Goal: Transaction & Acquisition: Purchase product/service

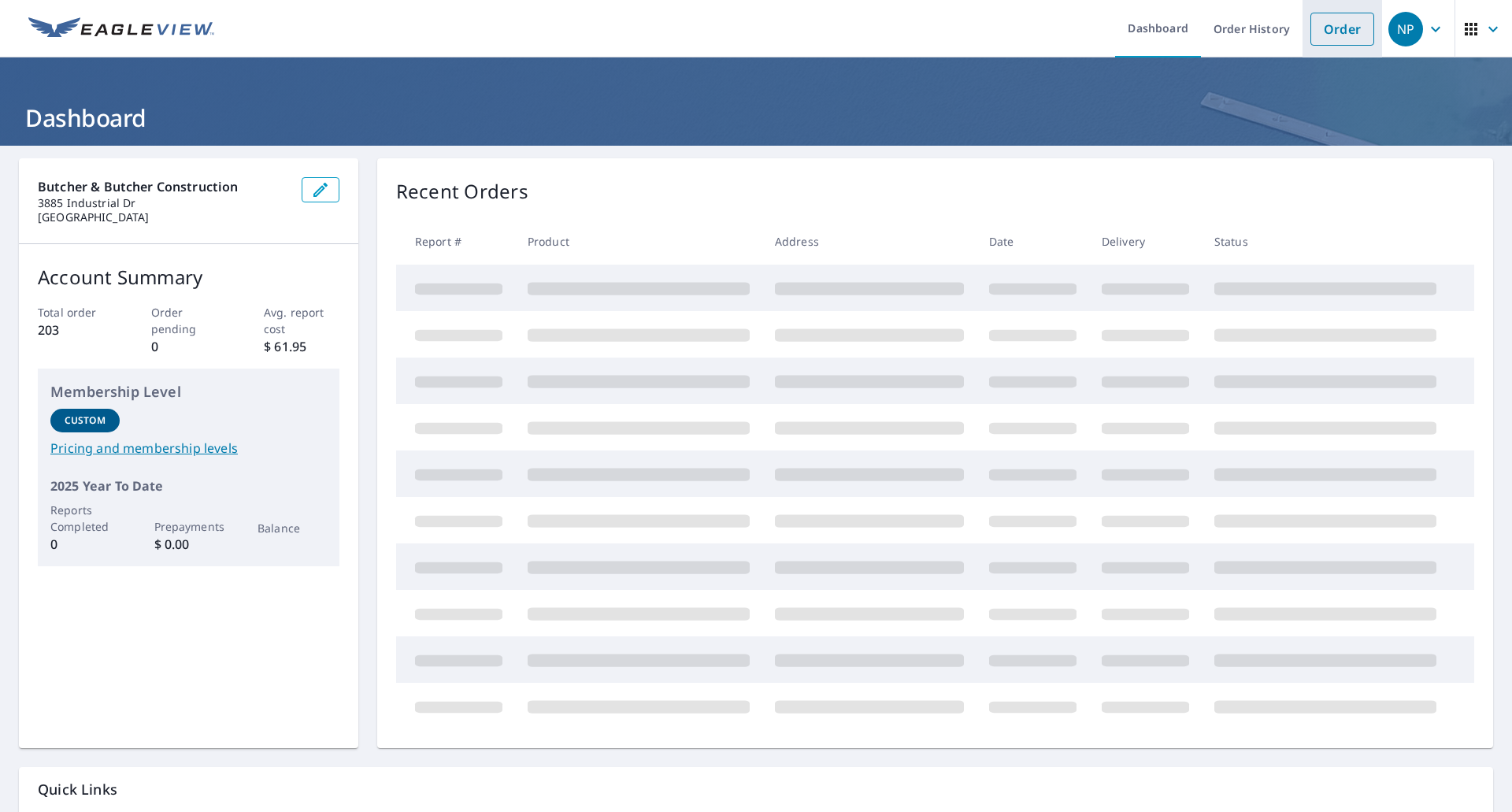
click at [1343, 28] on link "Order" at bounding box center [1342, 30] width 64 height 33
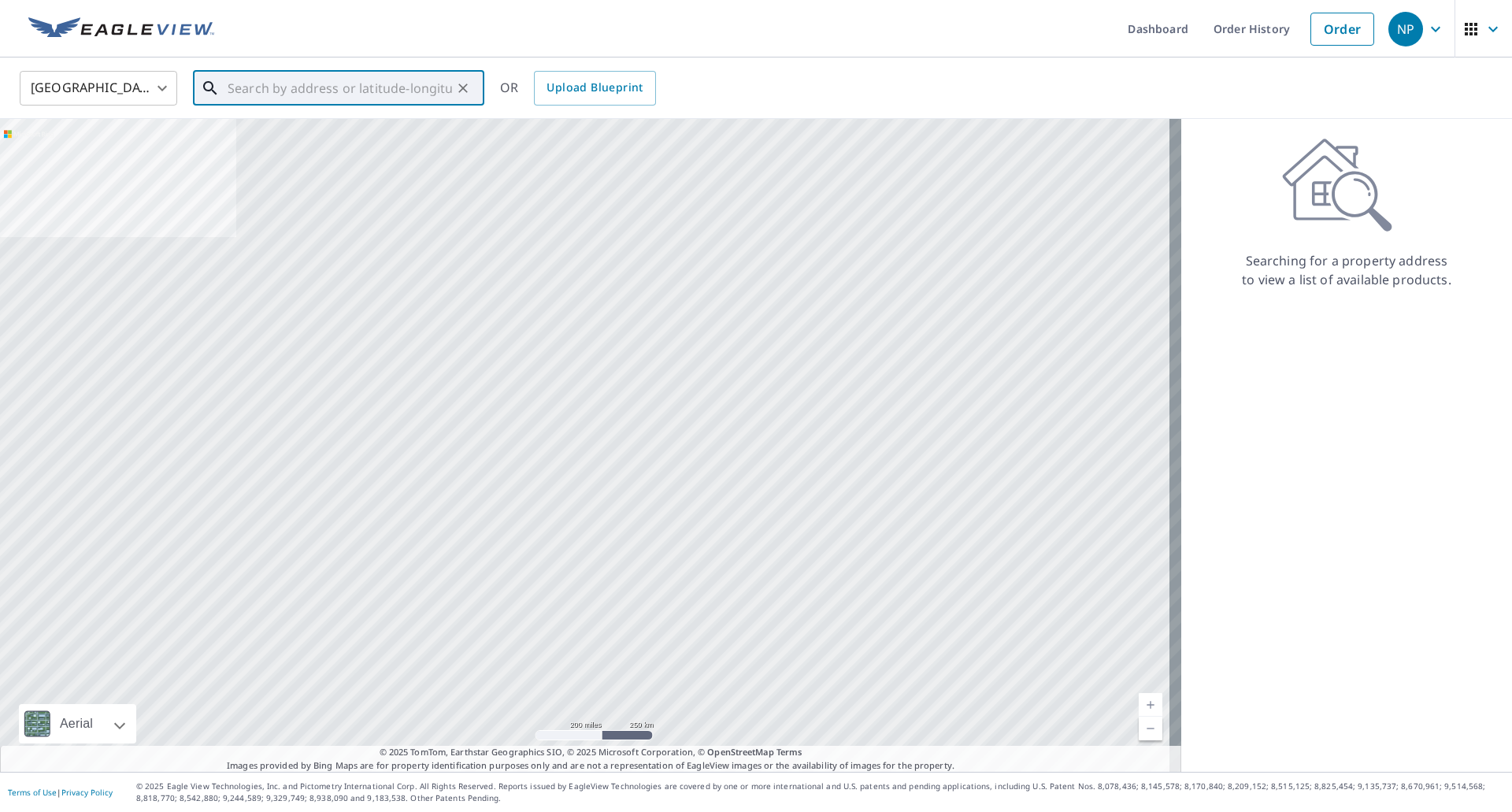
click at [260, 83] on input "text" at bounding box center [339, 89] width 224 height 44
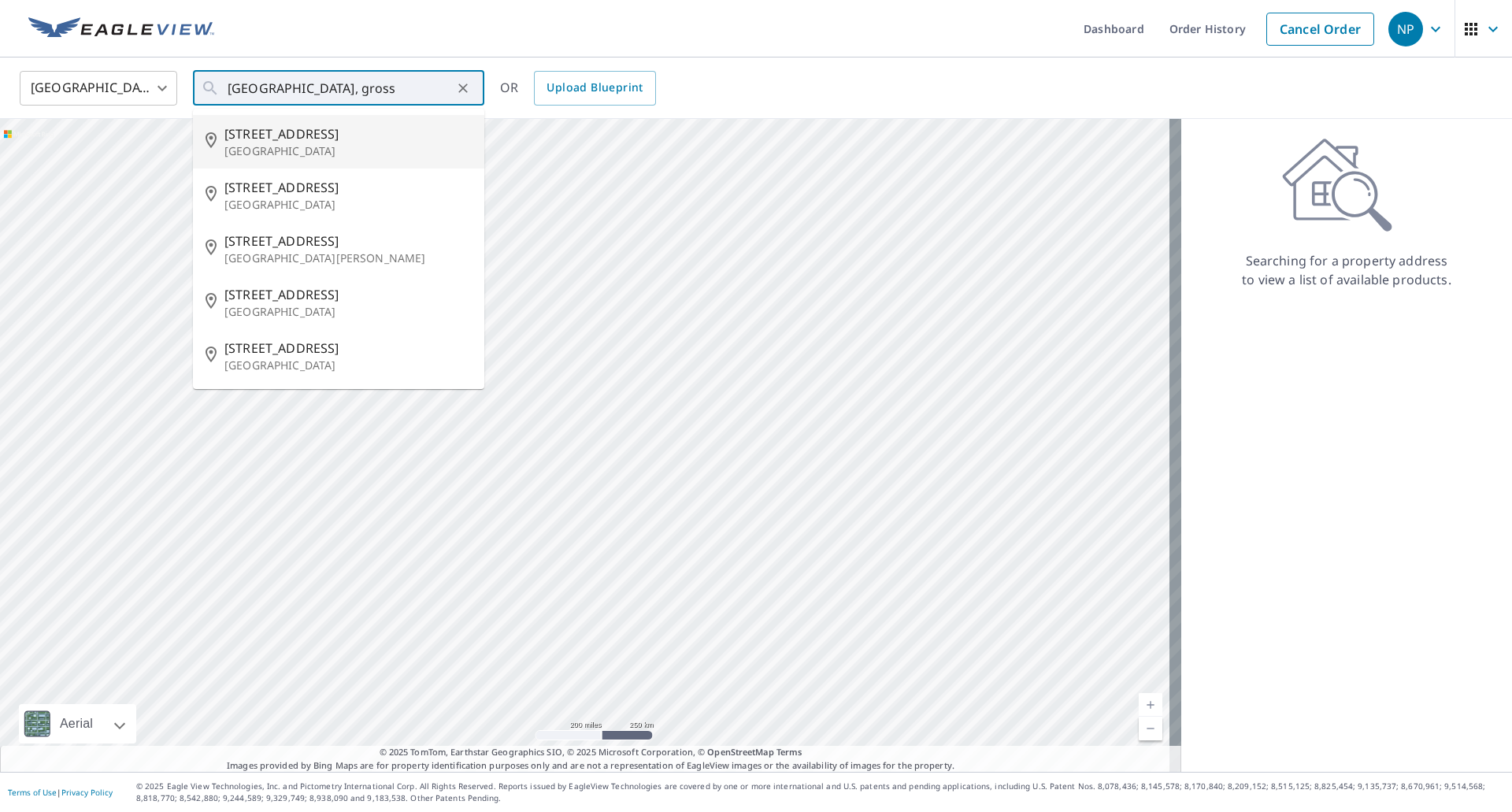
type input "[STREET_ADDRESS][PERSON_NAME]"
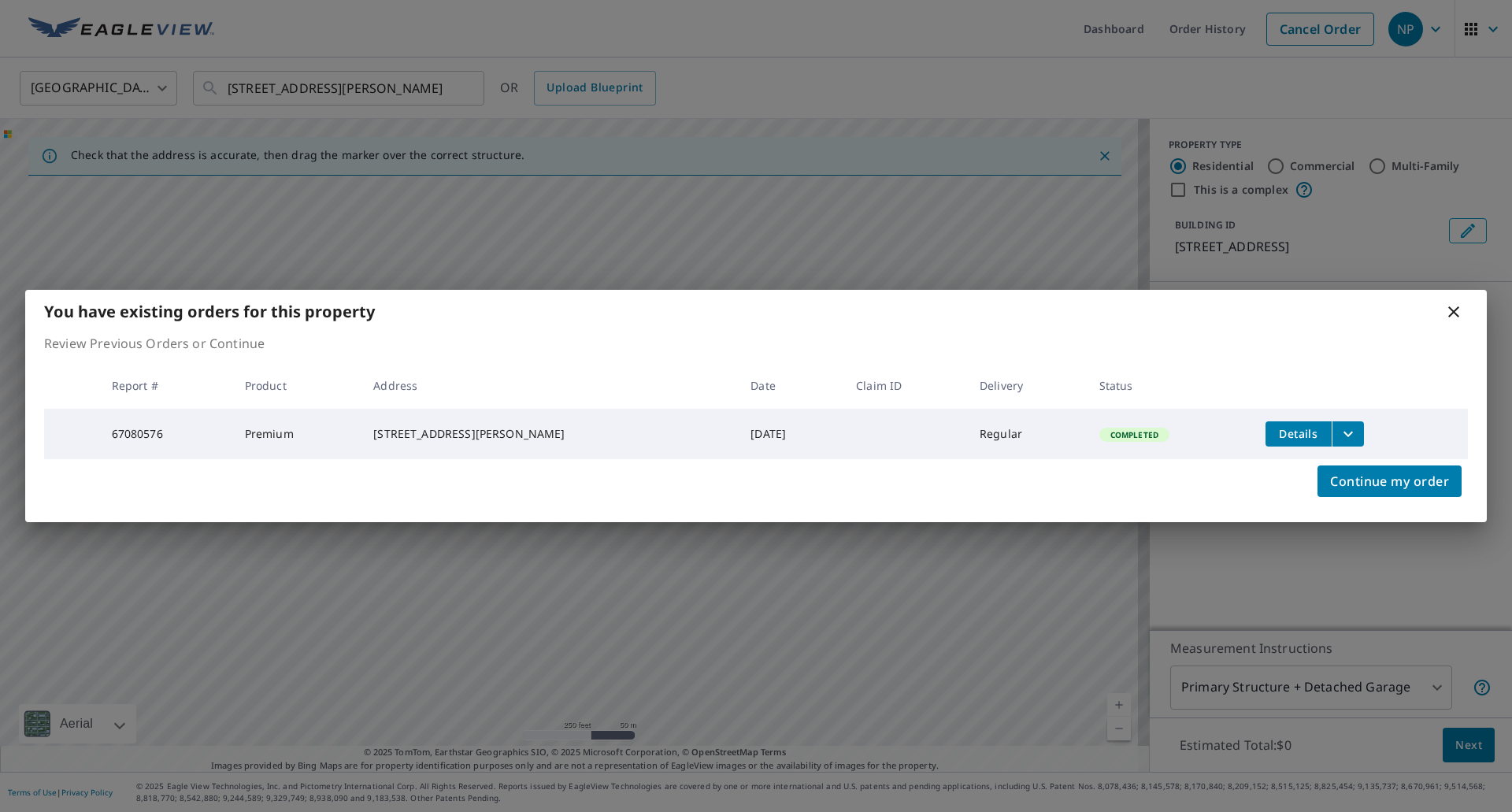
click at [1351, 429] on icon "filesDropdownBtn-67080576" at bounding box center [1349, 434] width 18 height 18
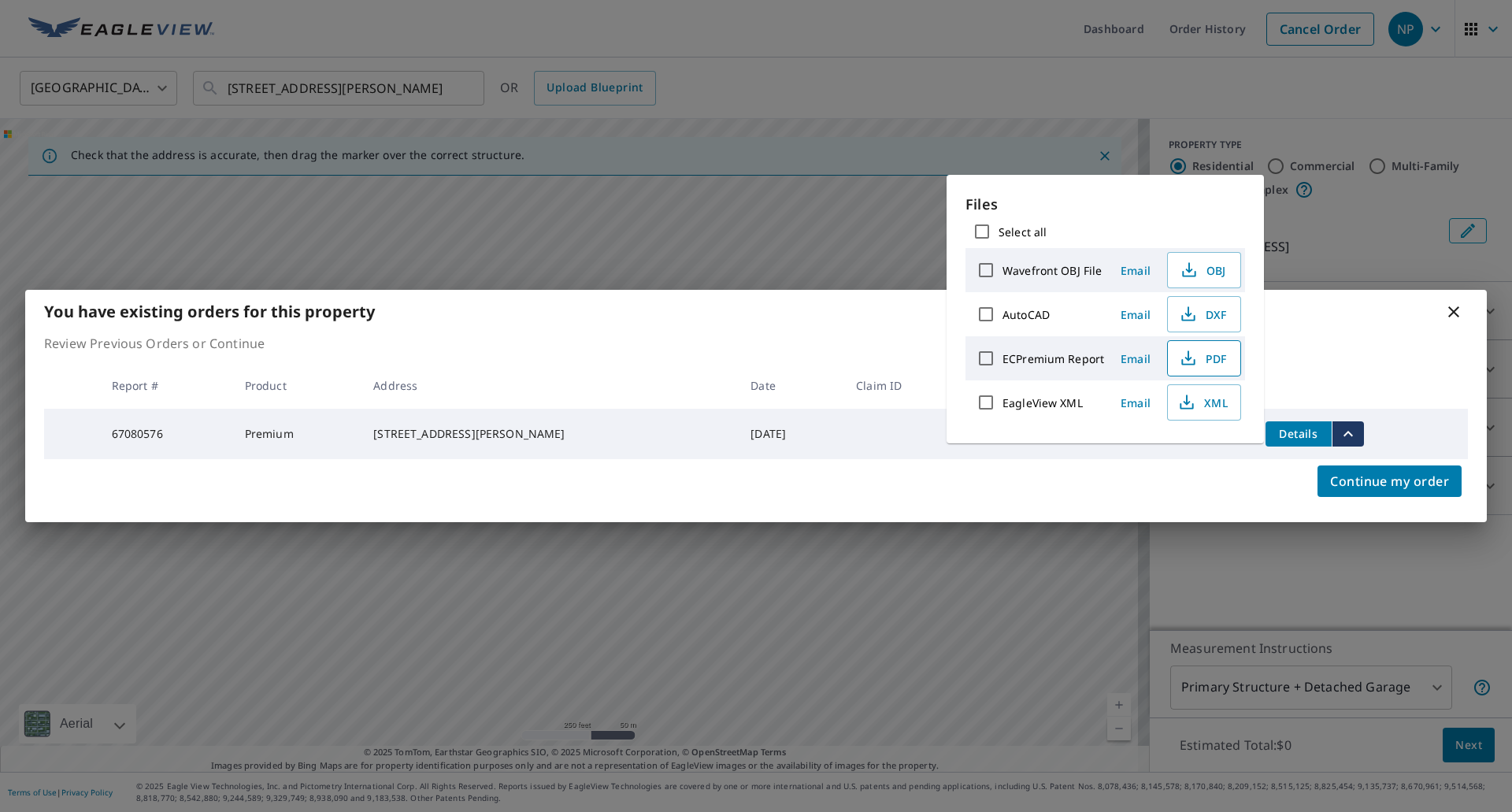
click at [1195, 359] on icon "button" at bounding box center [1189, 358] width 18 height 18
click at [1195, 310] on icon "button" at bounding box center [1189, 314] width 18 height 18
click at [1453, 302] on icon at bounding box center [1454, 311] width 18 height 18
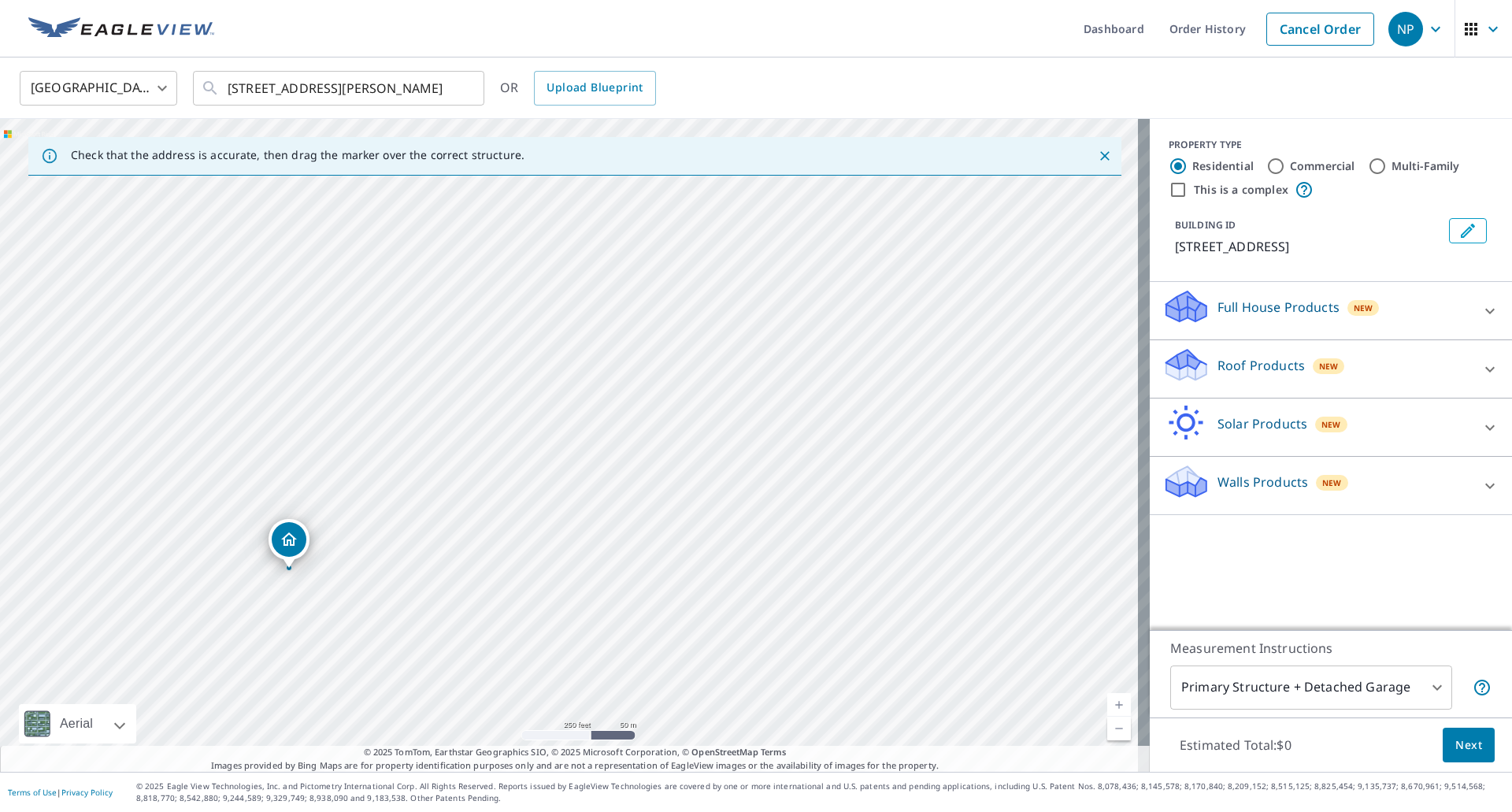
drag, startPoint x: 829, startPoint y: 321, endPoint x: 549, endPoint y: 446, distance: 306.6
click at [549, 446] on div "[STREET_ADDRESS][PERSON_NAME]" at bounding box center [575, 445] width 1150 height 653
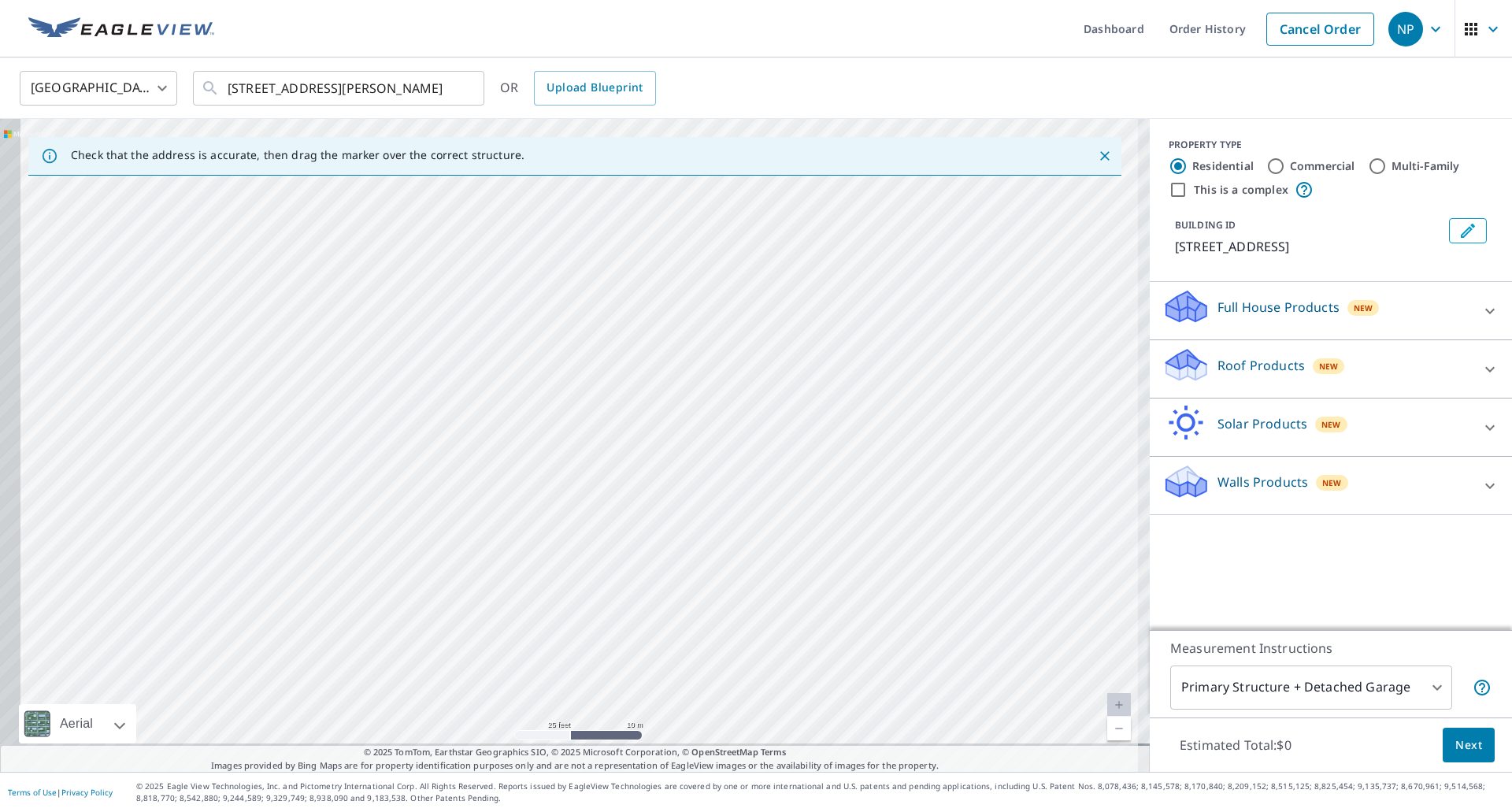
drag, startPoint x: 555, startPoint y: 405, endPoint x: 748, endPoint y: 147, distance: 322.2
click at [728, 176] on div "Check that the address is accurate, then drag the marker over the correct struc…" at bounding box center [575, 445] width 1150 height 653
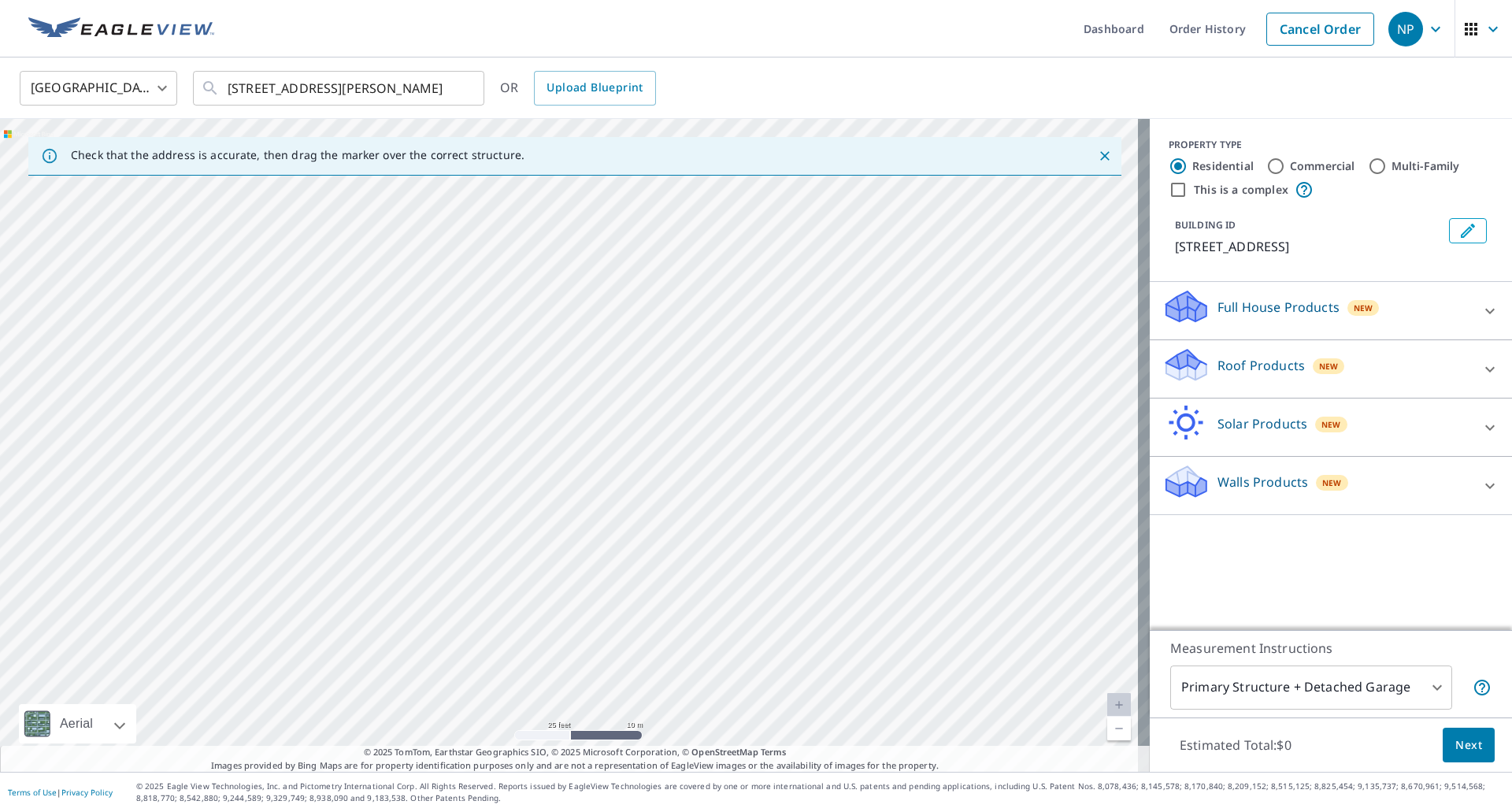
drag, startPoint x: 708, startPoint y: 143, endPoint x: 1021, endPoint y: -6, distance: 346.7
click at [1021, 0] on html "NP NP Dashboard Order History Cancel Order NP [GEOGRAPHIC_DATA] [GEOGRAPHIC_DAT…" at bounding box center [756, 406] width 1512 height 812
click at [653, 420] on div "[STREET_ADDRESS][PERSON_NAME]" at bounding box center [575, 445] width 1150 height 653
drag, startPoint x: 403, startPoint y: 507, endPoint x: 1091, endPoint y: 136, distance: 781.7
click at [1091, 136] on div "Check that the address is accurate, then drag the marker over the correct struc…" at bounding box center [575, 445] width 1150 height 653
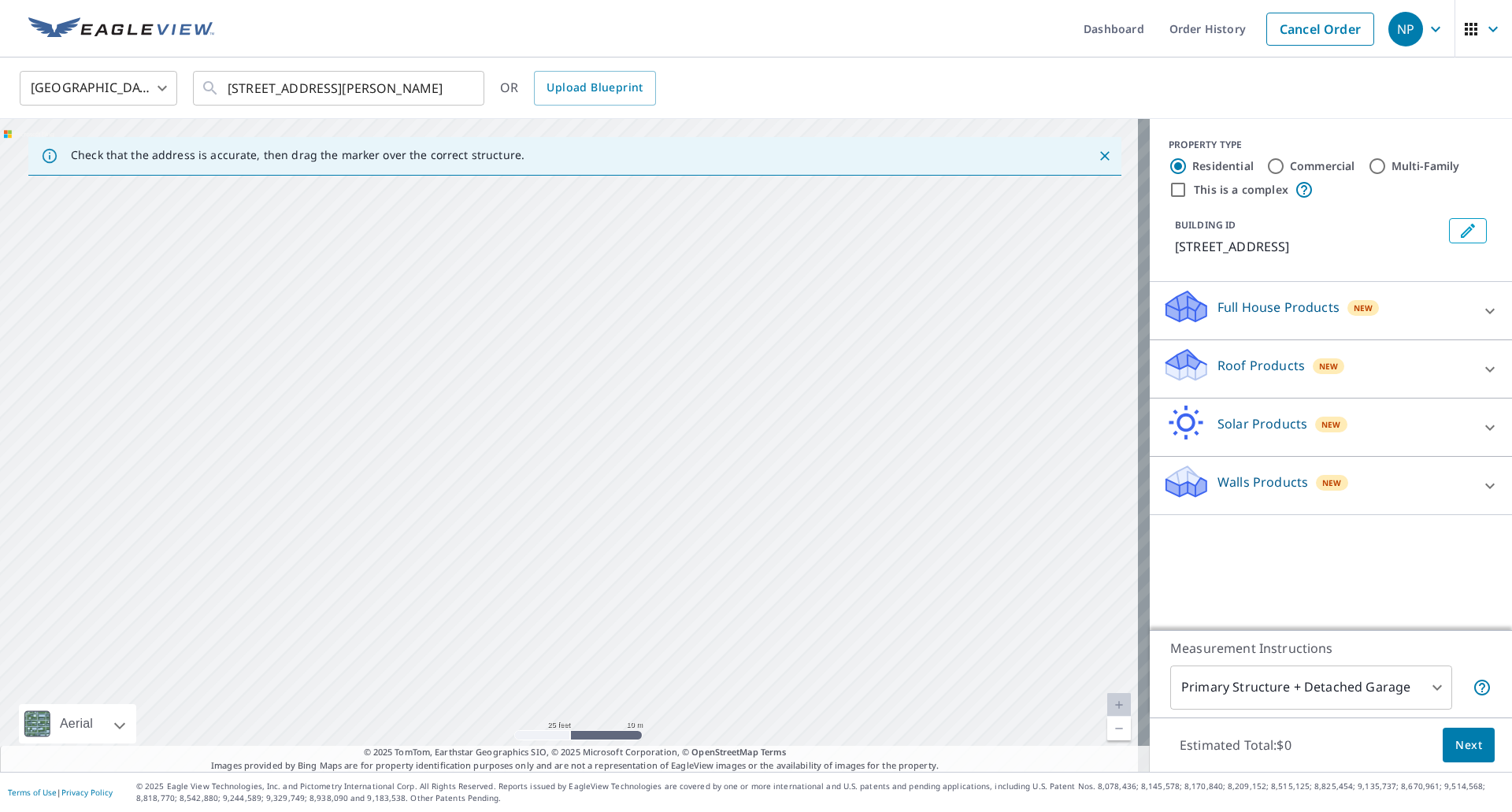
click at [587, 395] on div "[STREET_ADDRESS][PERSON_NAME]" at bounding box center [575, 445] width 1150 height 653
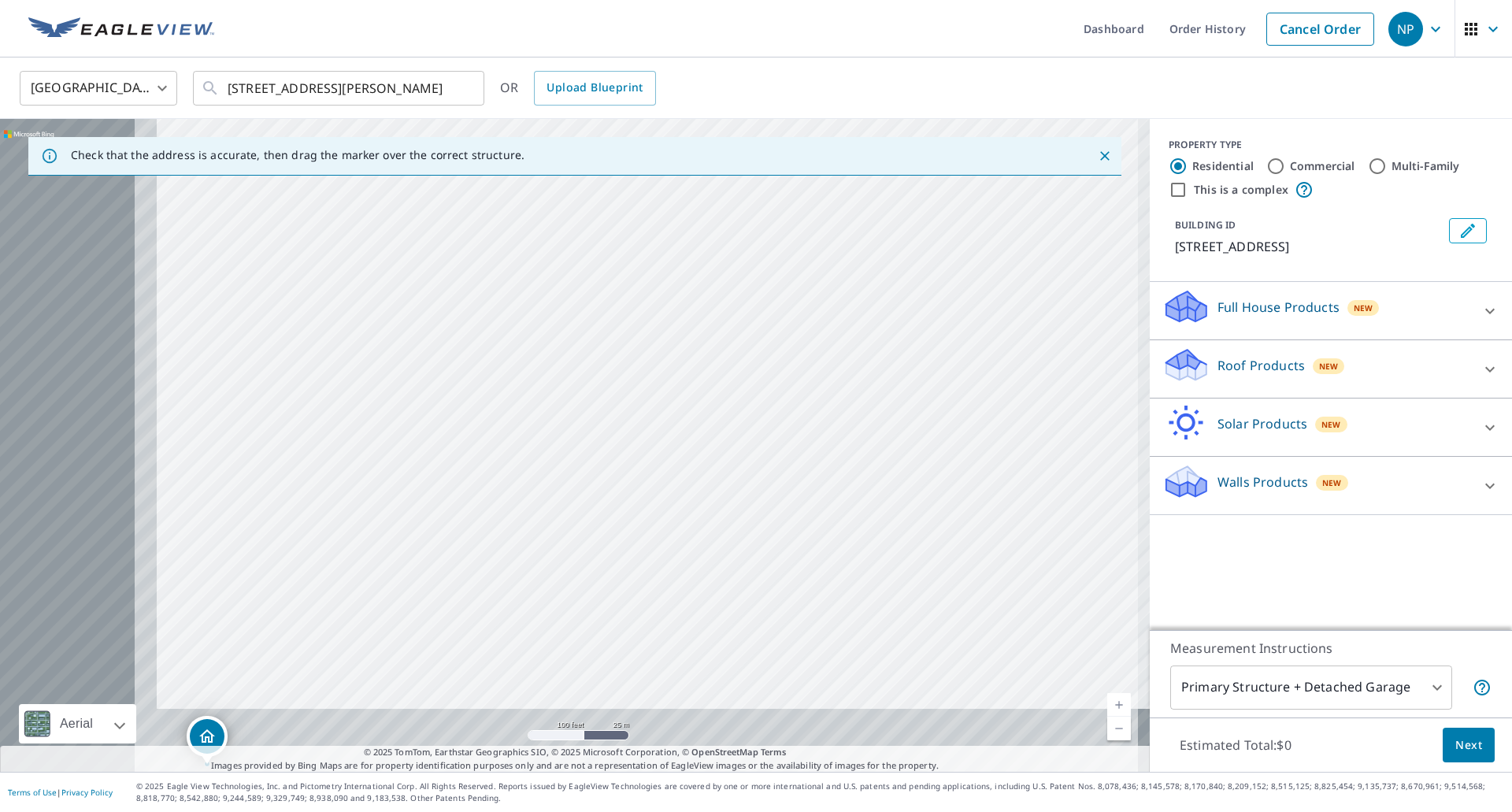
drag, startPoint x: 361, startPoint y: 580, endPoint x: 732, endPoint y: 427, distance: 401.3
click at [732, 427] on div "[STREET_ADDRESS][PERSON_NAME]" at bounding box center [575, 445] width 1150 height 653
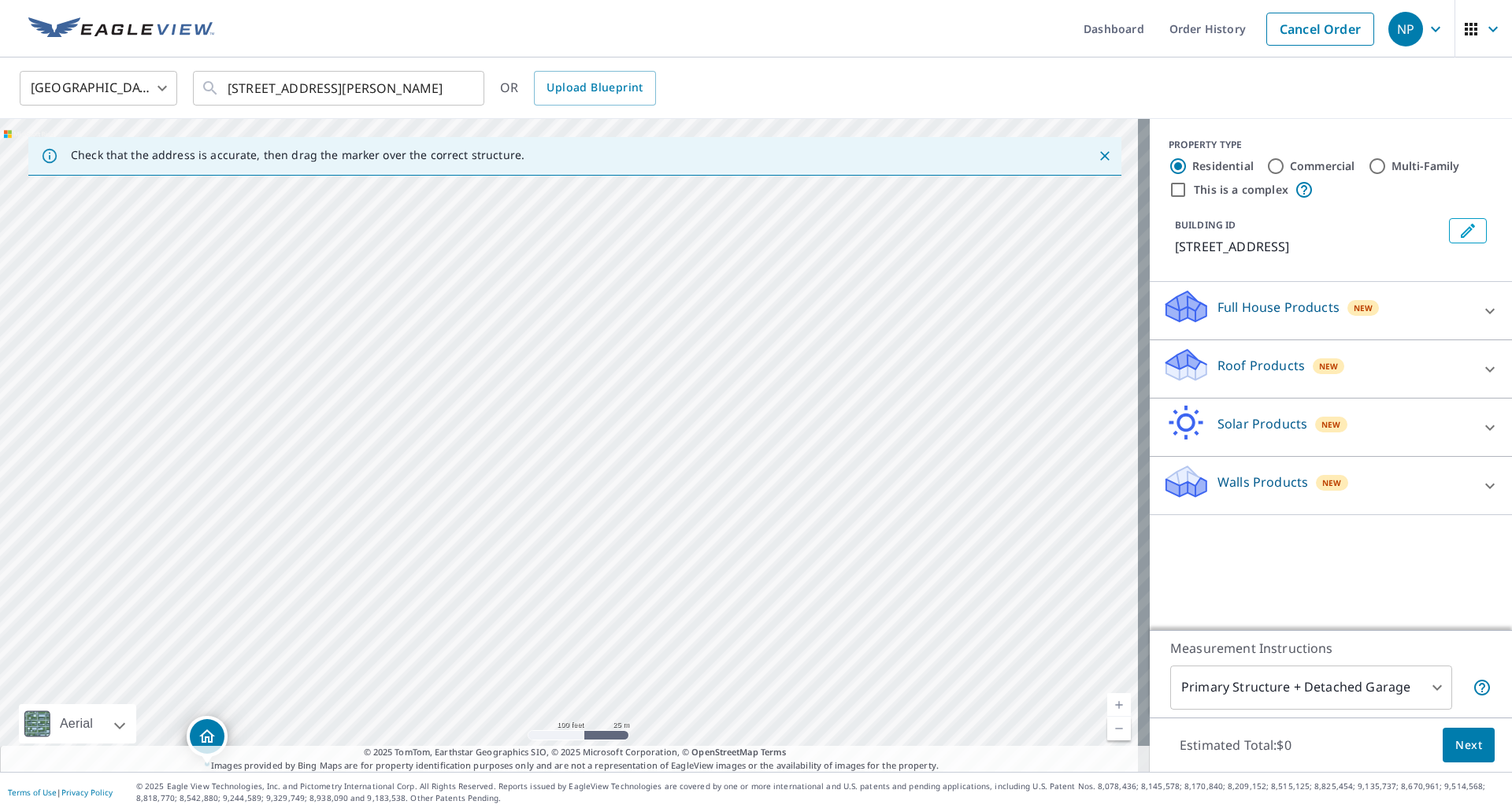
drag, startPoint x: 849, startPoint y: 357, endPoint x: 816, endPoint y: 377, distance: 38.6
click at [818, 377] on div "[STREET_ADDRESS][PERSON_NAME]" at bounding box center [575, 445] width 1150 height 653
drag, startPoint x: 987, startPoint y: 482, endPoint x: 541, endPoint y: 267, distance: 495.1
click at [541, 267] on div "[STREET_ADDRESS][PERSON_NAME]" at bounding box center [575, 445] width 1150 height 653
